Goal: Transaction & Acquisition: Book appointment/travel/reservation

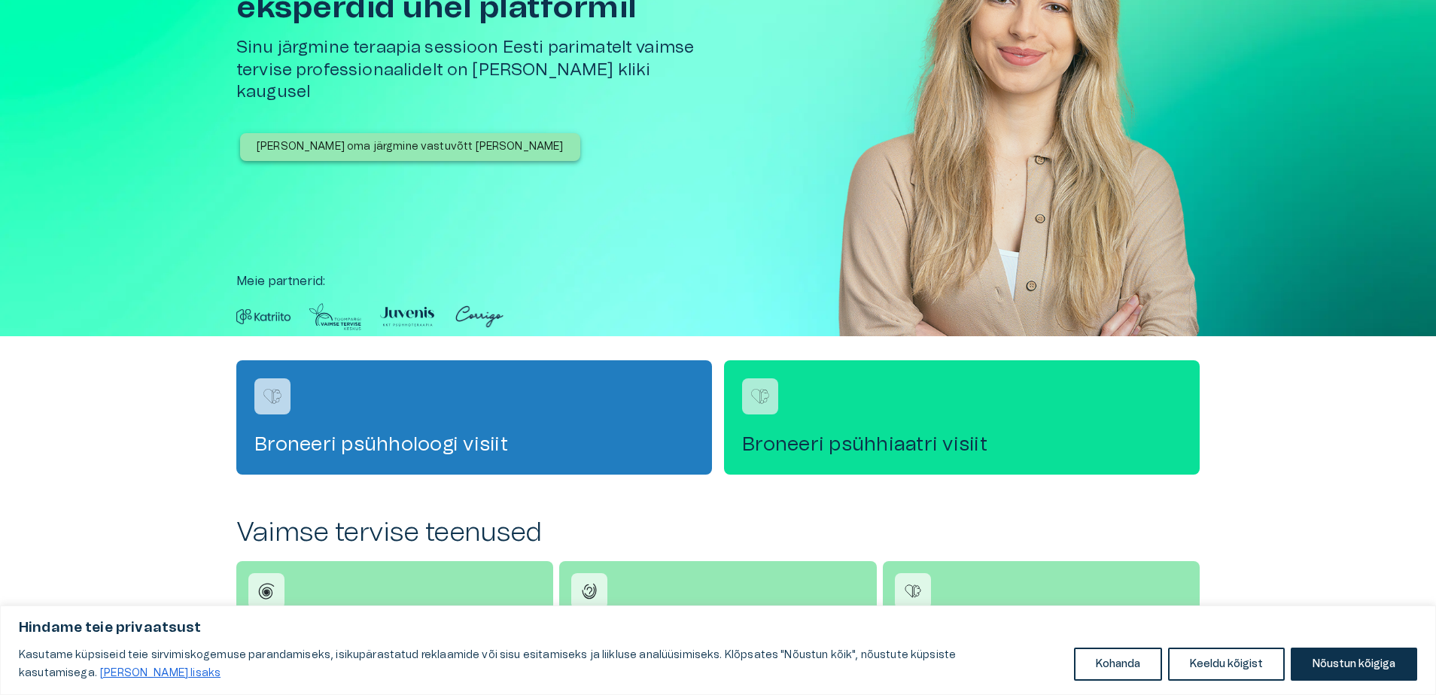
scroll to position [226, 0]
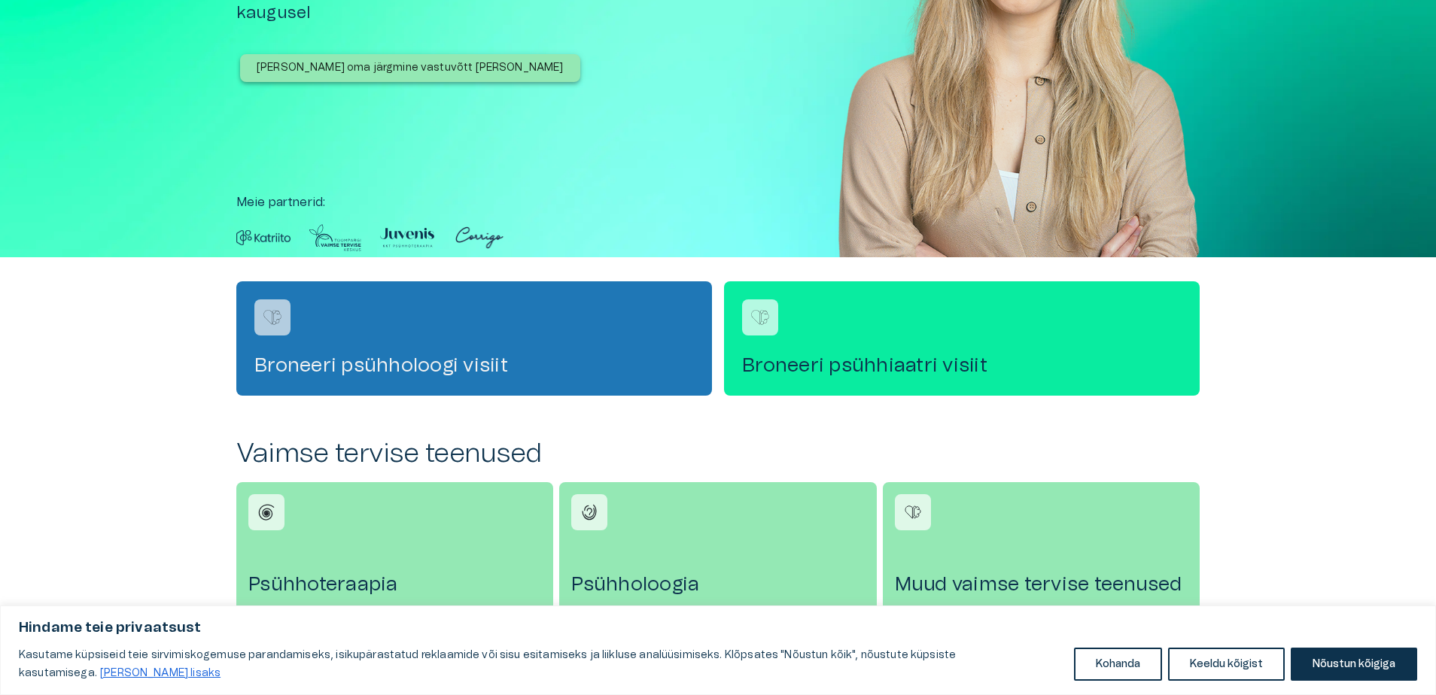
click at [568, 343] on div "Broneeri psühholoogi visiit" at bounding box center [474, 339] width 476 height 114
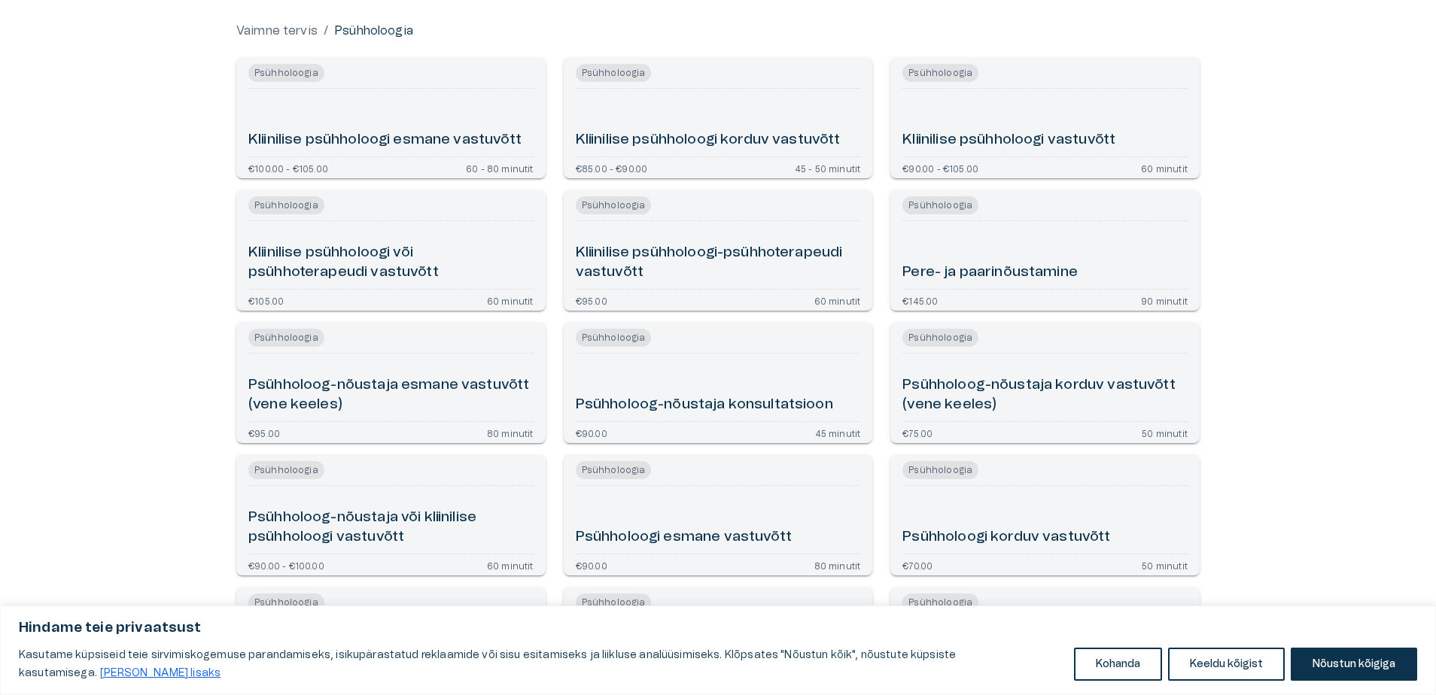
scroll to position [151, 0]
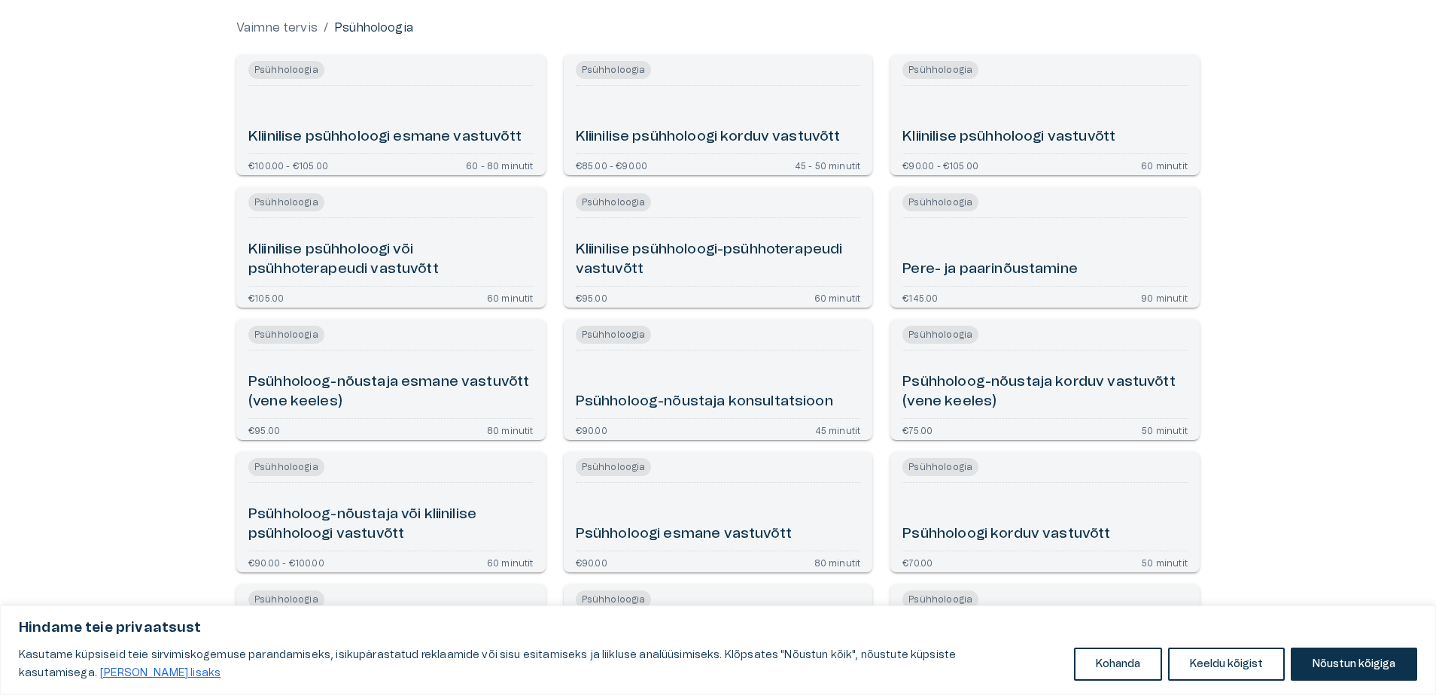
click at [788, 411] on h6 "Psühholoog-nõustaja konsultatsioon" at bounding box center [704, 402] width 257 height 20
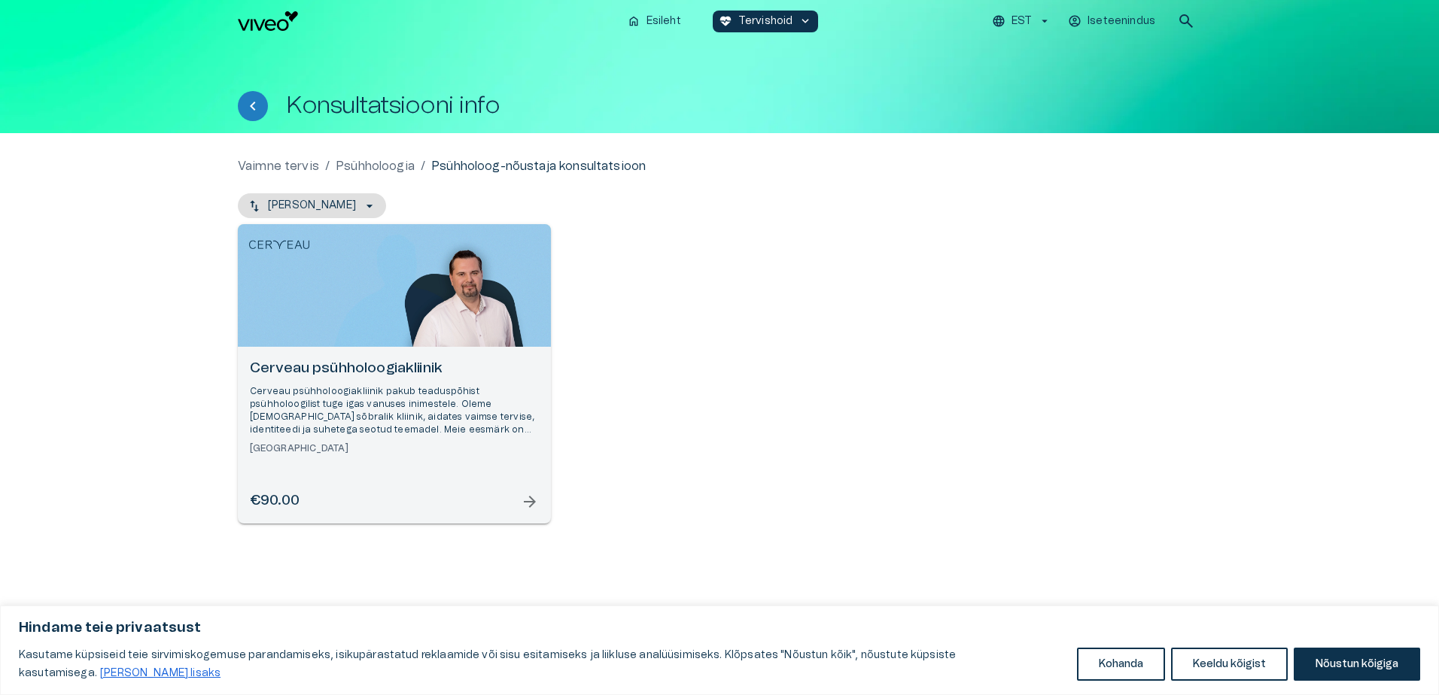
click at [450, 457] on div "Cerveau psühholoogiakliinik Cerveau psühholoogiakliinik pakub teaduspõhist psüh…" at bounding box center [394, 435] width 313 height 177
